Goal: Transaction & Acquisition: Purchase product/service

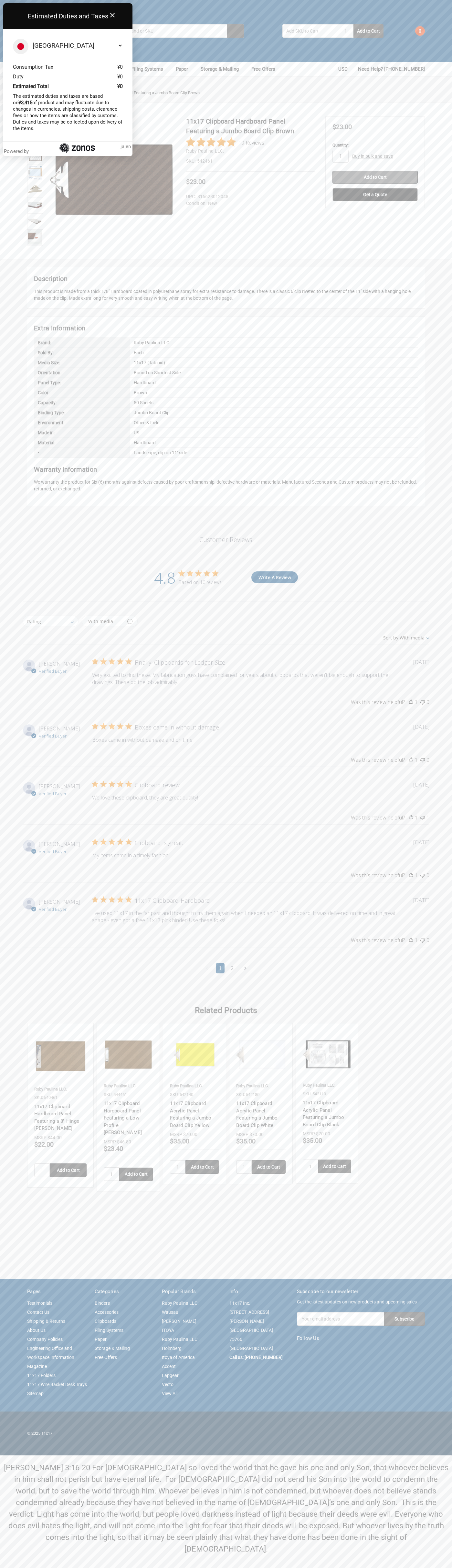
click at [375, 177] on input "Add to Cart" at bounding box center [375, 177] width 85 height 13
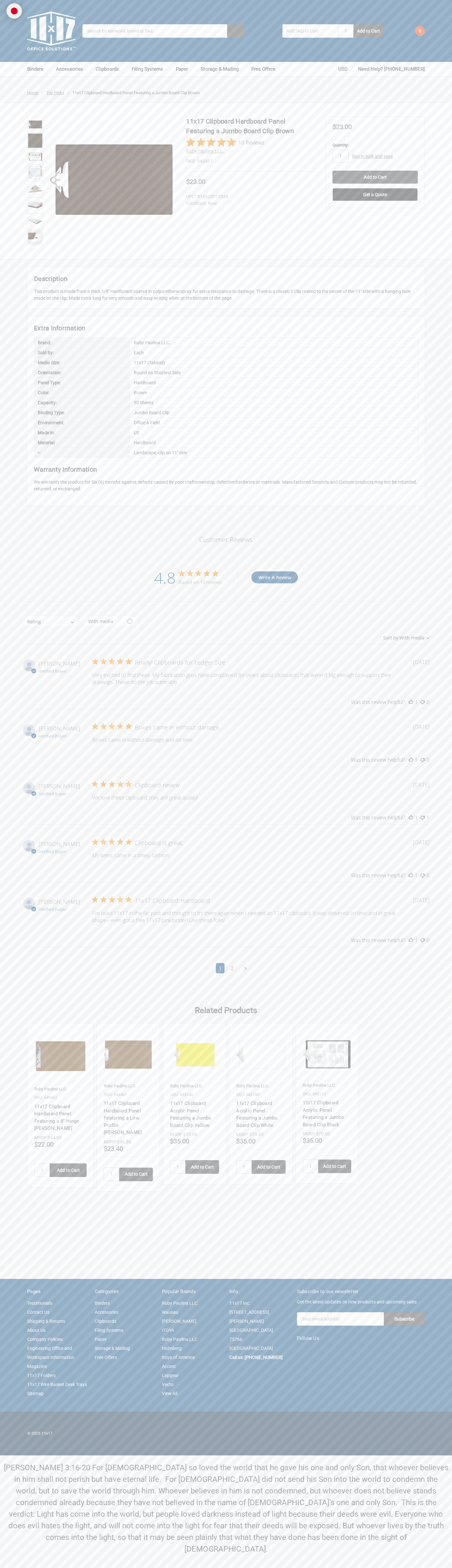
click at [102, 19] on div "Toggle menu Search 1 Add to Cart Account 0 Your Cart" at bounding box center [226, 31] width 452 height 62
click at [425, 1567] on html "Toggle menu Search 1 Add to Cart Account 0 Your Cart Binders All Binders" at bounding box center [226, 784] width 452 height 1568
click at [105, 1567] on html "Toggle menu Search 1 Add to Cart Account 0 Your Cart Binders All Binders" at bounding box center [226, 784] width 452 height 1568
click at [1, 1410] on div "Pages Testimonials Contact Us Shipping & Returns About Us Company Policies Engi…" at bounding box center [226, 1345] width 452 height 133
